Goal: Information Seeking & Learning: Check status

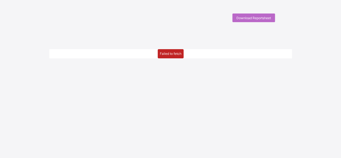
click at [175, 57] on div "Failed to fetch" at bounding box center [171, 53] width 26 height 9
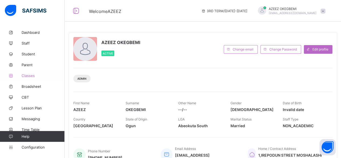
click at [35, 74] on span "Classes" at bounding box center [43, 75] width 43 height 4
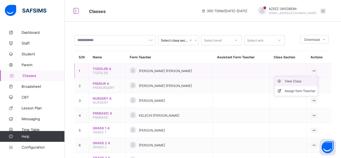
click at [301, 80] on div "View Class" at bounding box center [300, 81] width 31 height 5
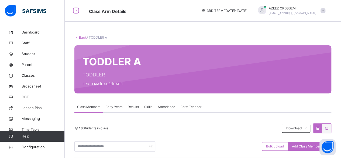
click at [135, 107] on span "Results" at bounding box center [133, 106] width 11 height 5
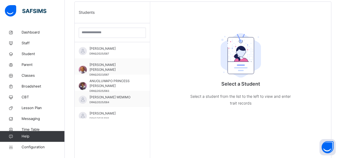
scroll to position [155, 0]
